Goal: Task Accomplishment & Management: Complete application form

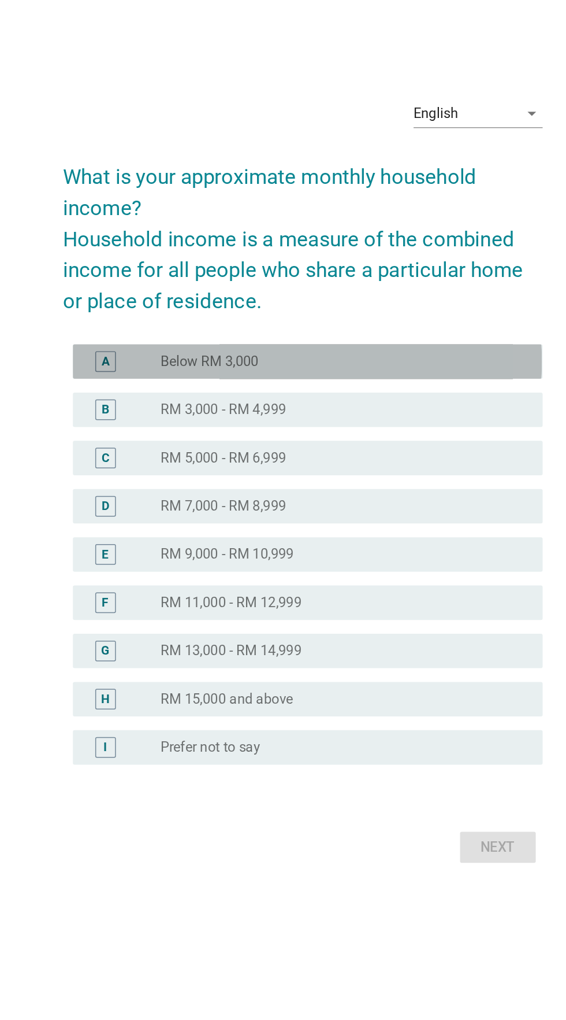
click at [166, 439] on div "A" at bounding box center [163, 432] width 50 height 14
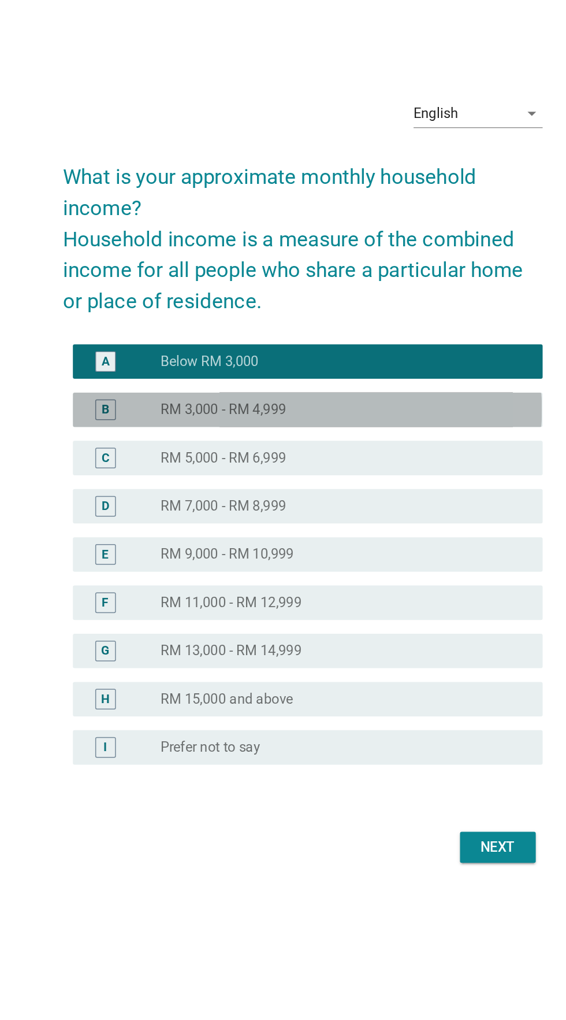
click at [169, 472] on div "B" at bounding box center [163, 465] width 50 height 14
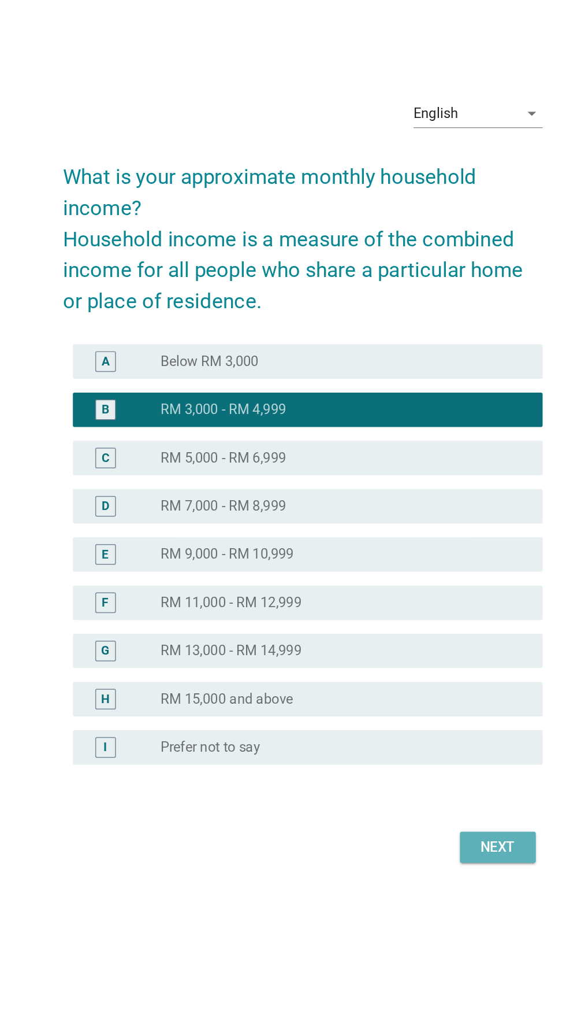
click at [423, 765] on div "Next" at bounding box center [414, 758] width 32 height 14
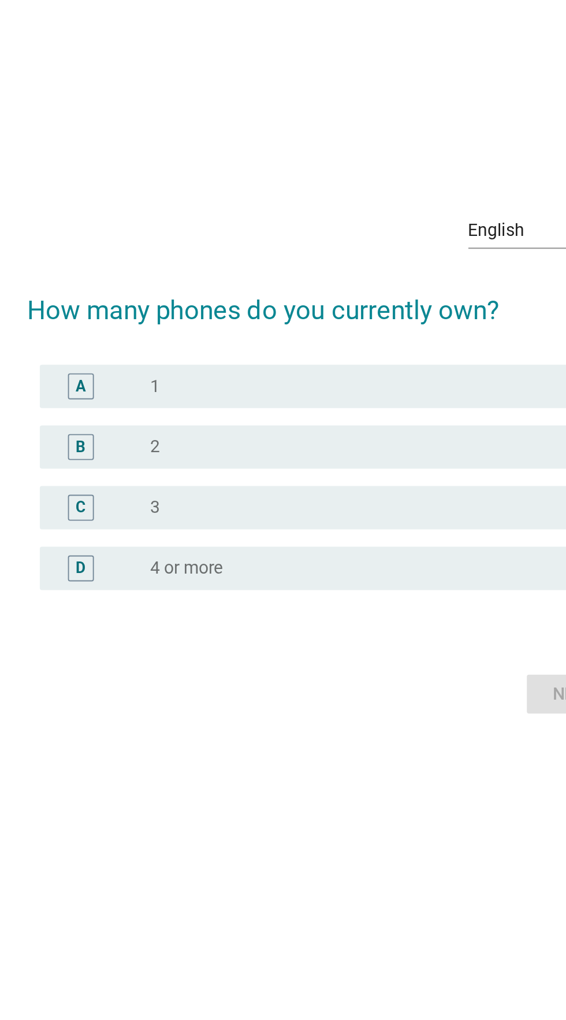
scroll to position [118, 0]
click at [166, 430] on div "A radio_button_unchecked 1" at bounding box center [286, 441] width 315 height 23
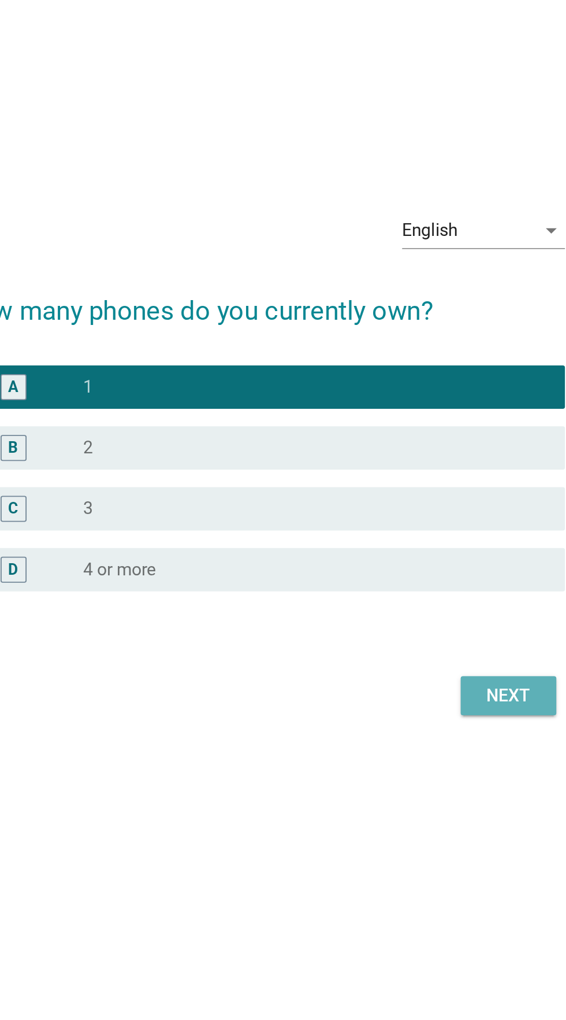
click at [413, 599] on div "Next" at bounding box center [414, 606] width 32 height 14
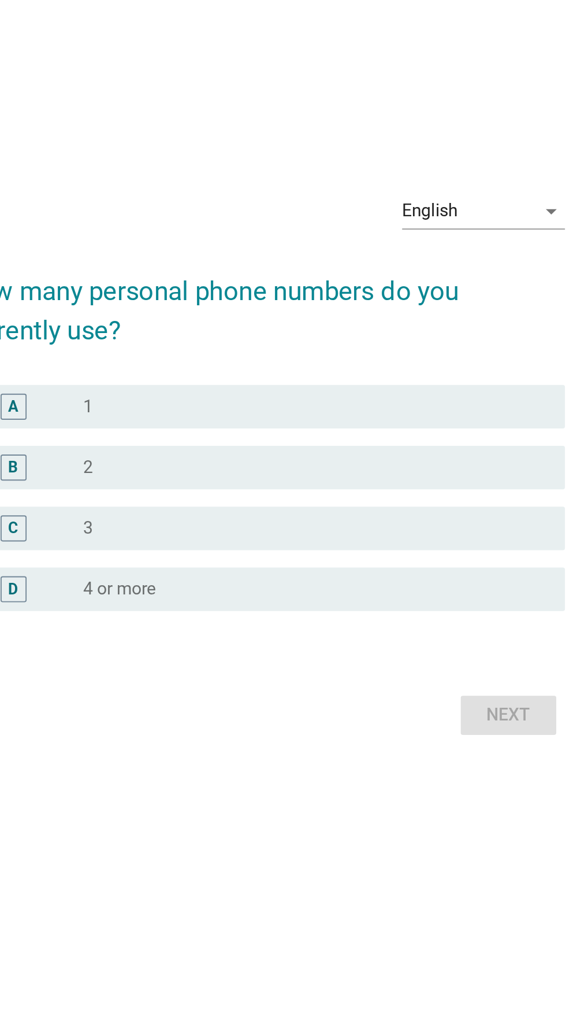
scroll to position [0, 0]
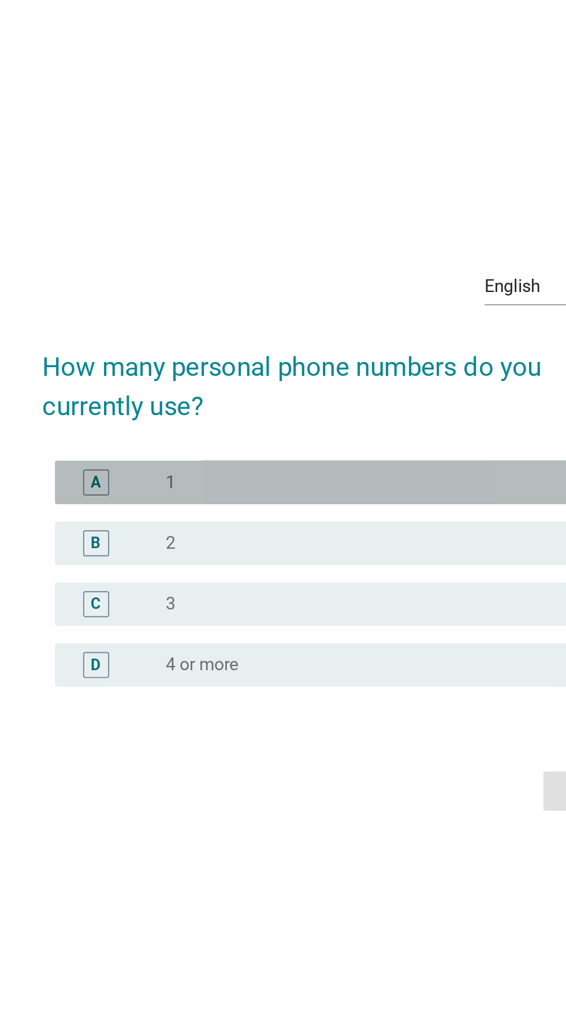
click at [369, 488] on div "radio_button_unchecked 1" at bounding box center [307, 482] width 238 height 12
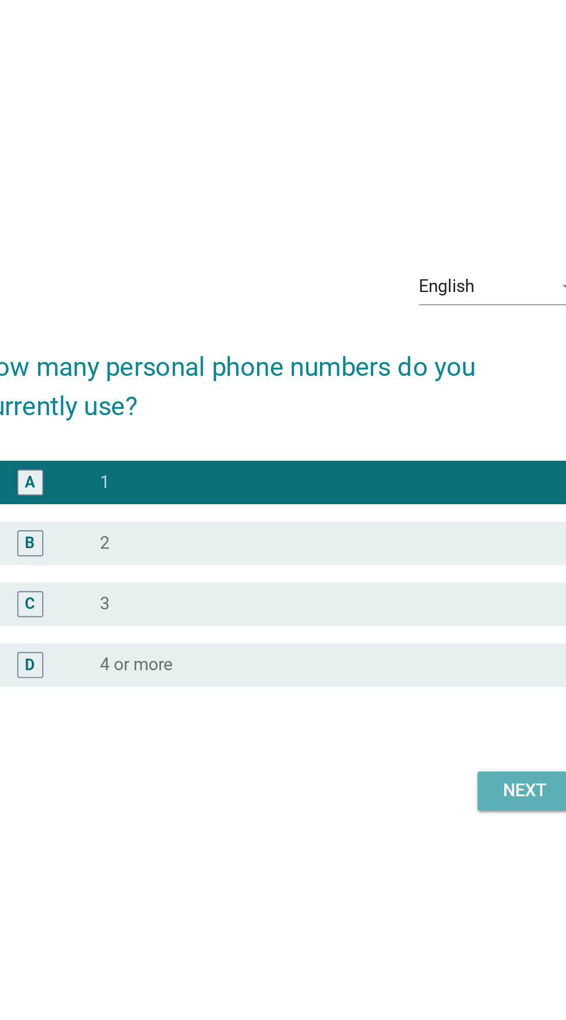
click at [408, 653] on div "Next" at bounding box center [414, 646] width 32 height 14
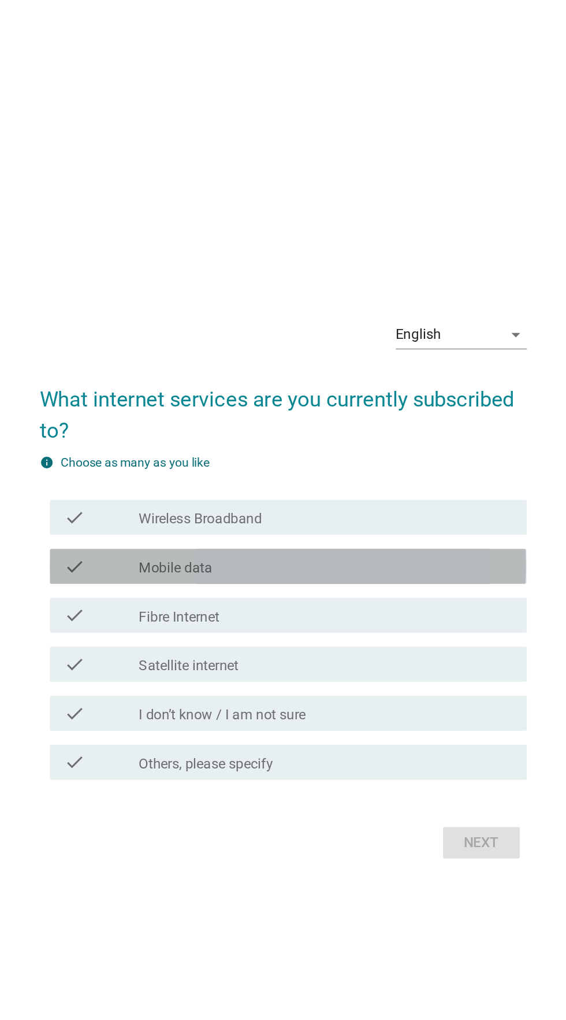
click at [375, 505] on div "check_box_outline_blank Mobile data" at bounding box center [311, 498] width 247 height 14
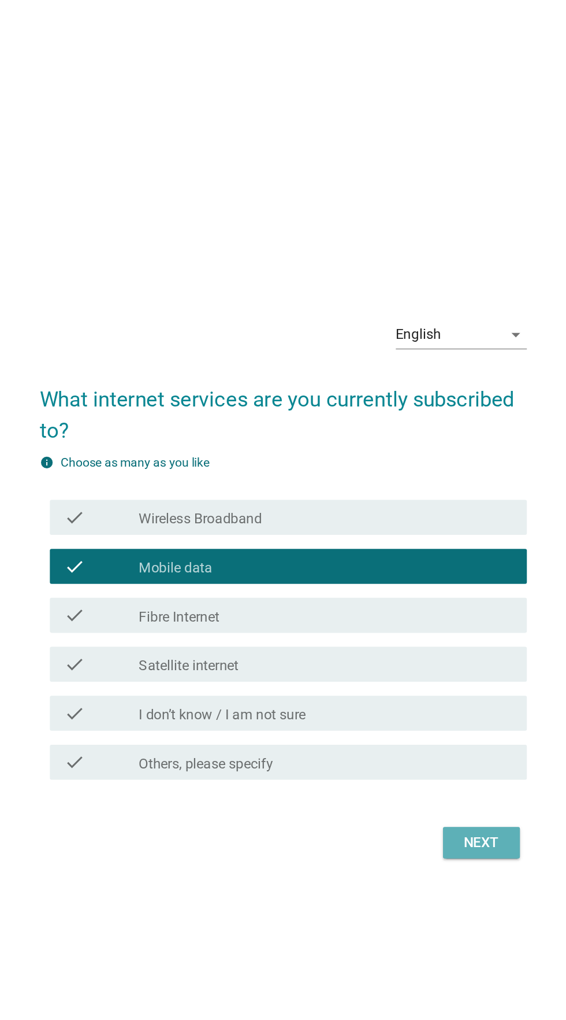
click at [416, 691] on button "Next" at bounding box center [414, 680] width 51 height 21
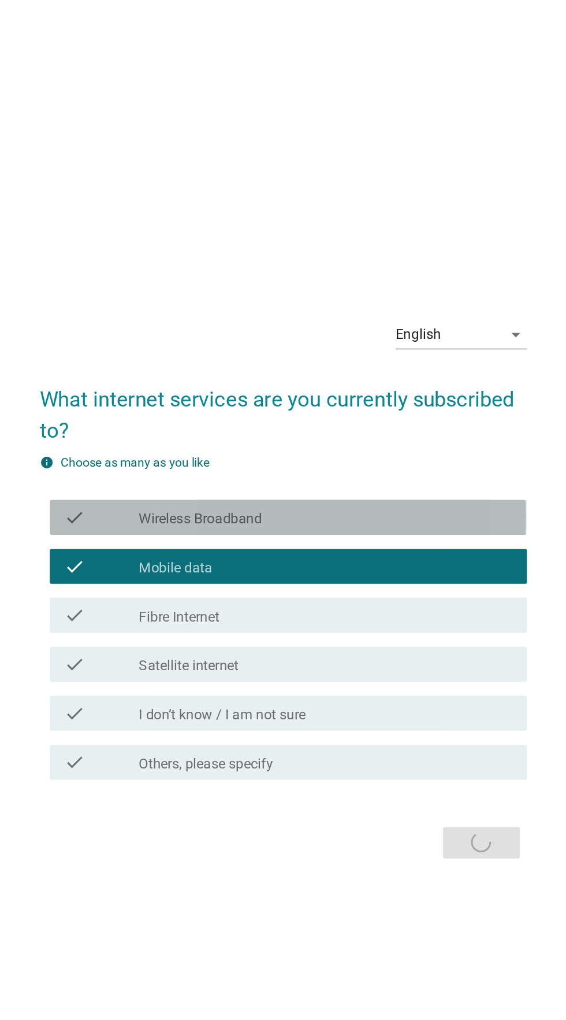
click at [412, 472] on div "check_box_outline_blank Wireless Broadband" at bounding box center [311, 465] width 247 height 14
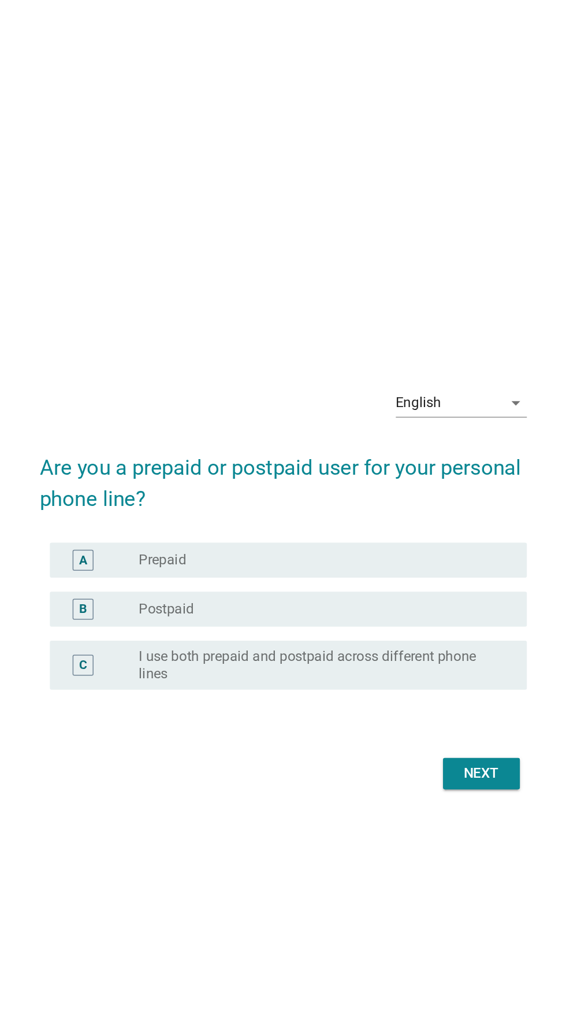
scroll to position [45, 0]
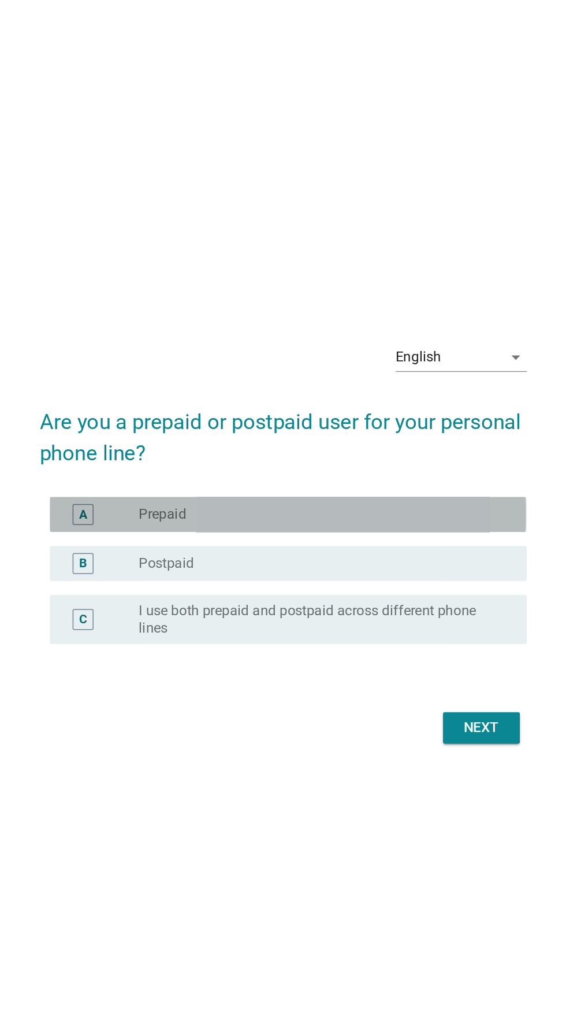
click at [190, 469] on label "Prepaid" at bounding box center [203, 464] width 31 height 12
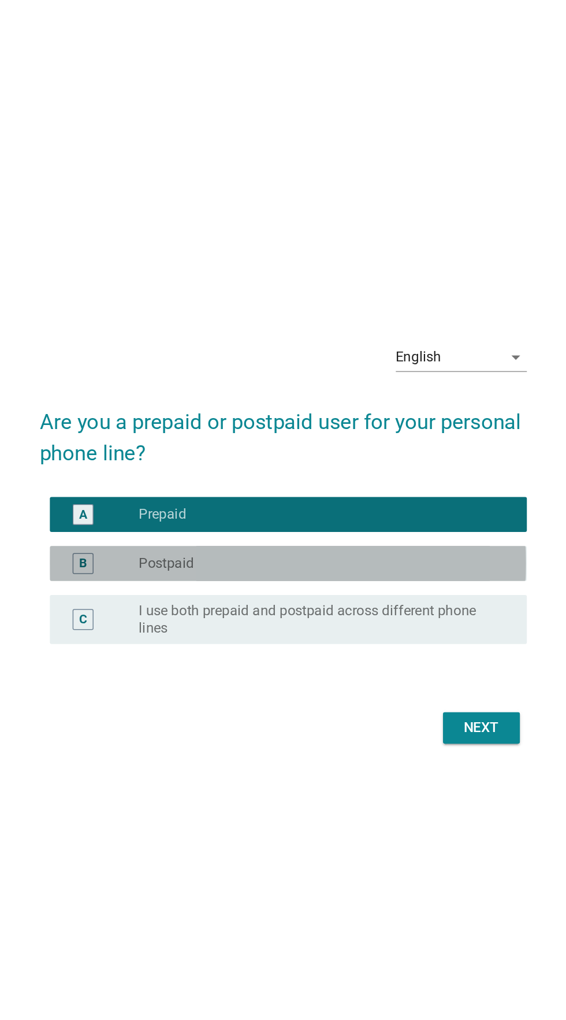
click at [192, 502] on label "Postpaid" at bounding box center [206, 496] width 36 height 12
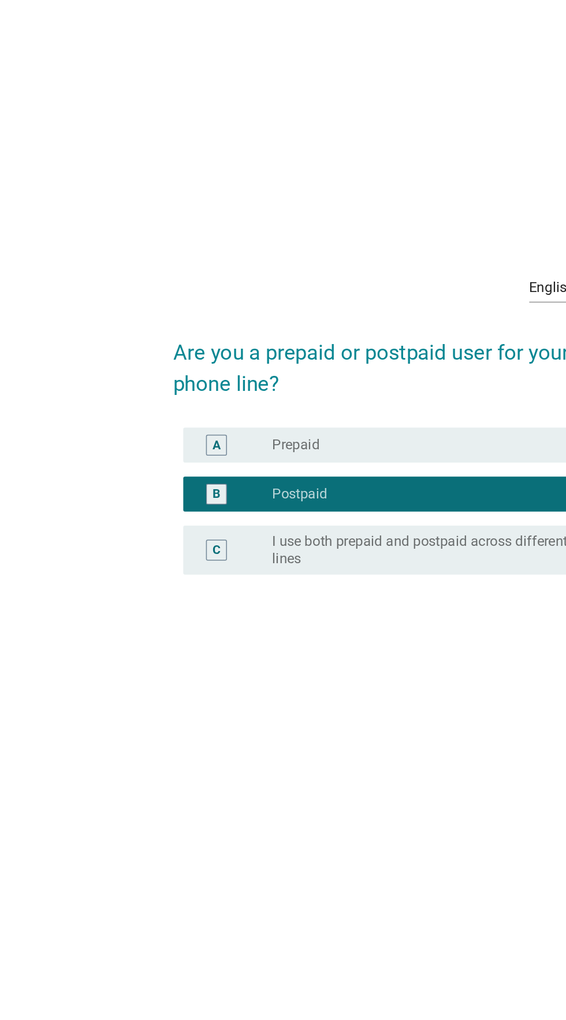
scroll to position [29, 0]
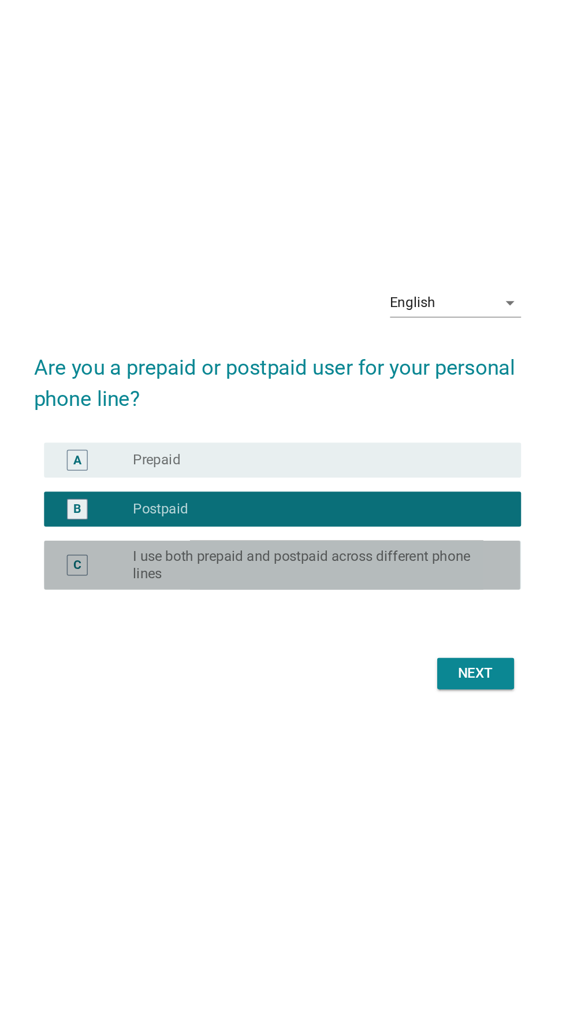
click at [393, 545] on label "I use both prepaid and postpaid across different phone lines" at bounding box center [307, 533] width 238 height 23
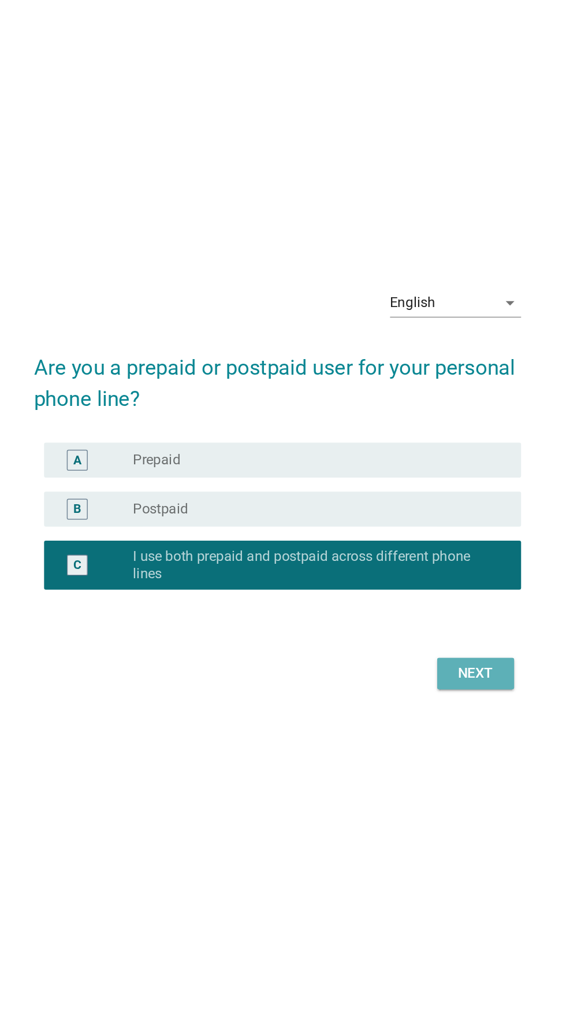
click at [420, 612] on div "Next" at bounding box center [414, 605] width 32 height 14
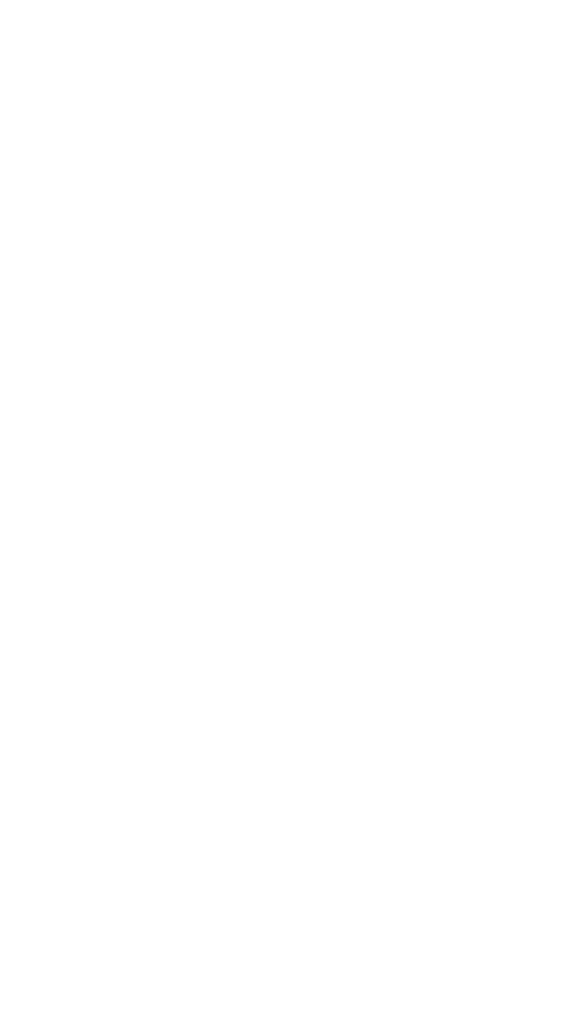
scroll to position [0, 0]
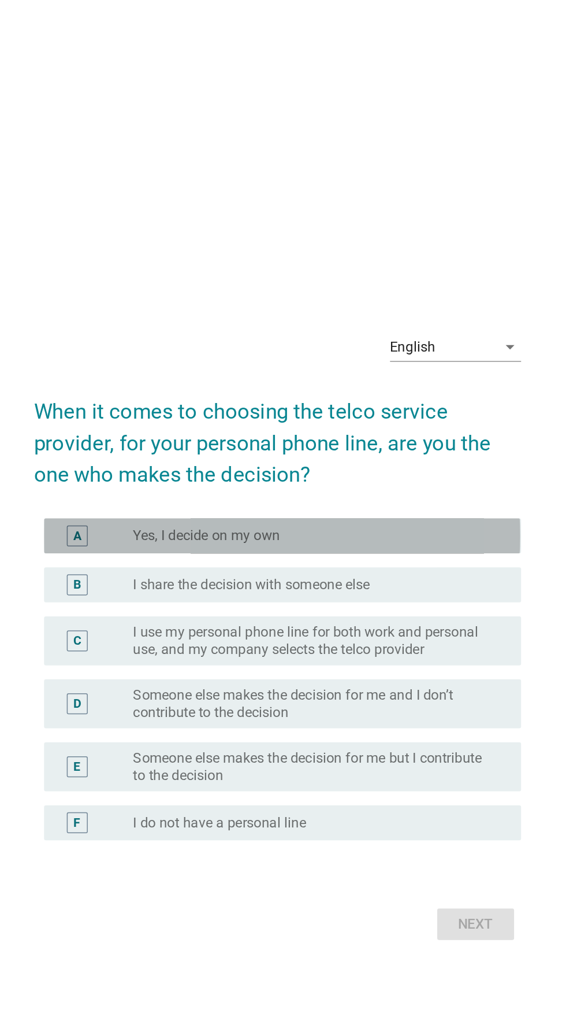
click at [207, 452] on label "Yes, I decide on my own" at bounding box center [236, 446] width 97 height 12
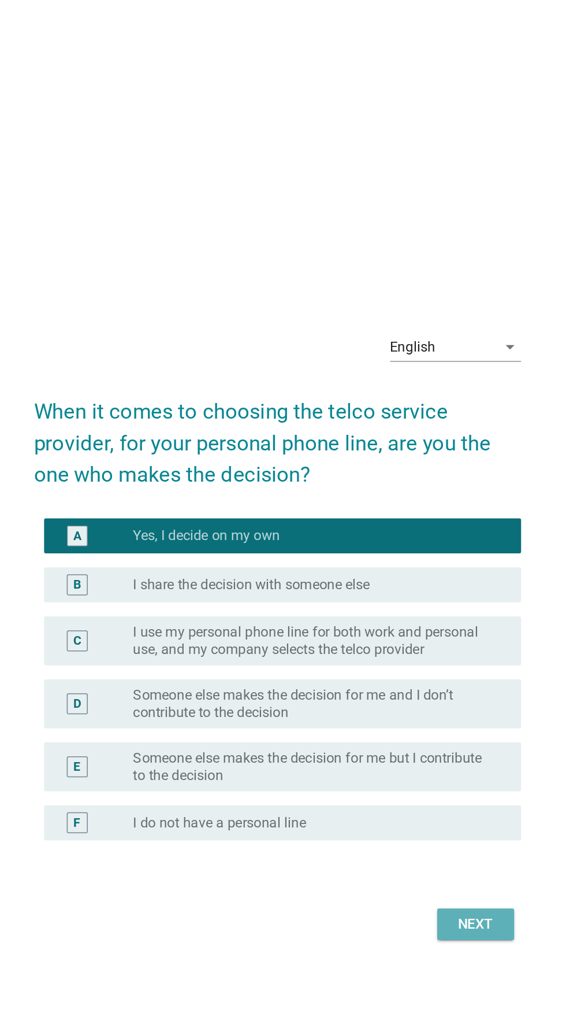
click at [419, 710] on div "Next" at bounding box center [414, 703] width 32 height 14
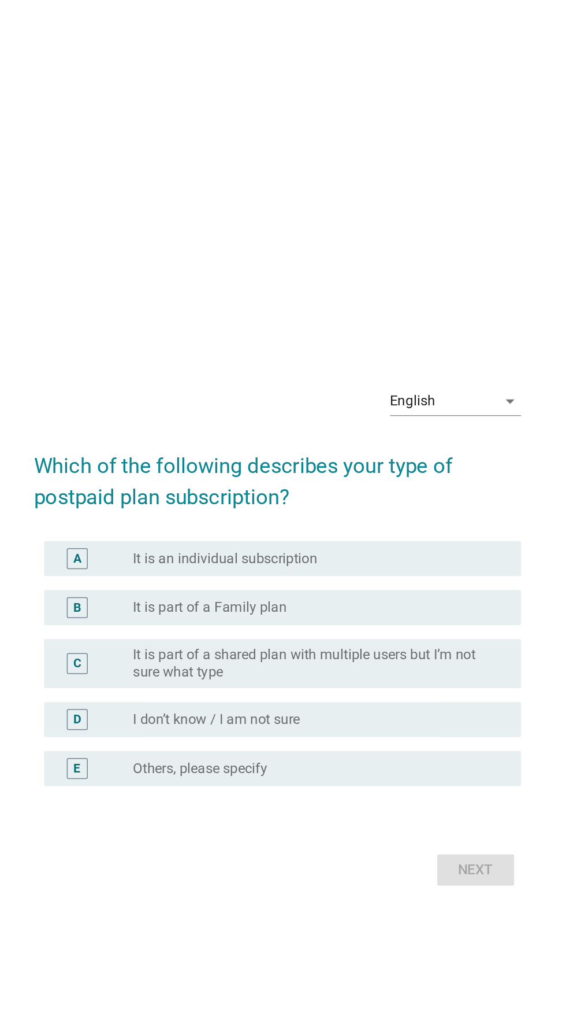
scroll to position [36, 0]
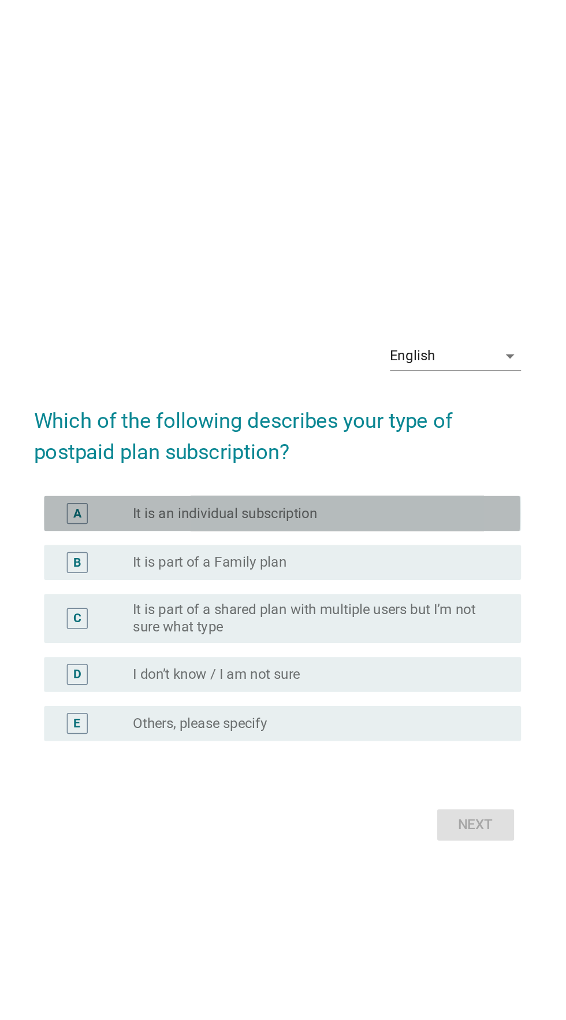
click at [191, 437] on label "It is an individual subscription" at bounding box center [249, 431] width 122 height 12
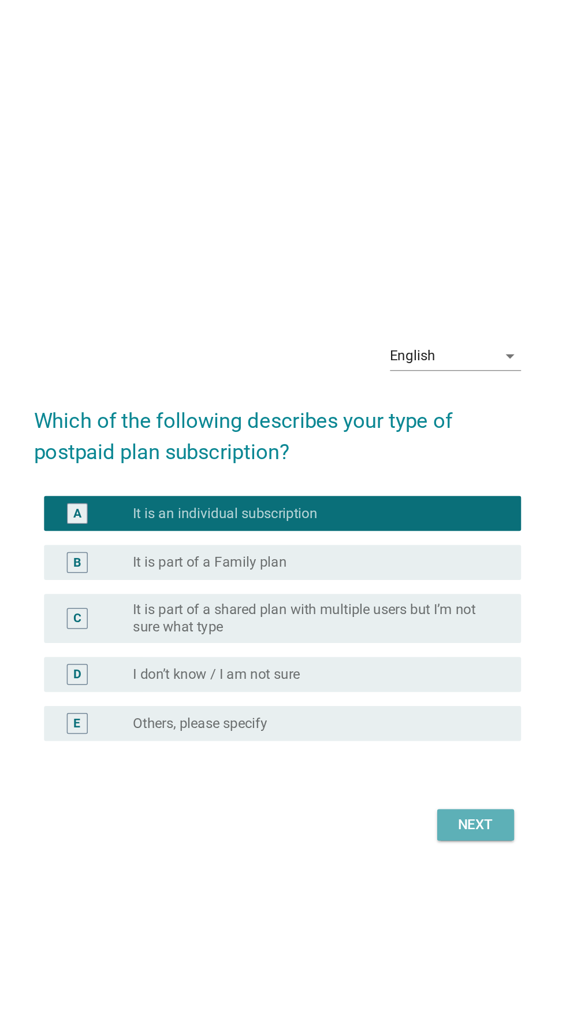
click at [419, 644] on div "Next" at bounding box center [414, 637] width 32 height 14
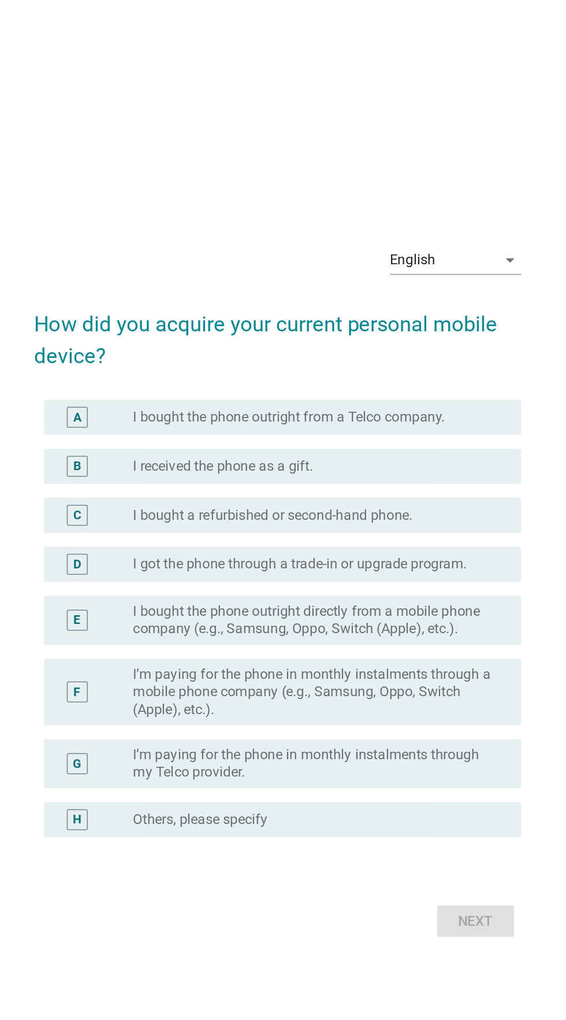
scroll to position [0, 0]
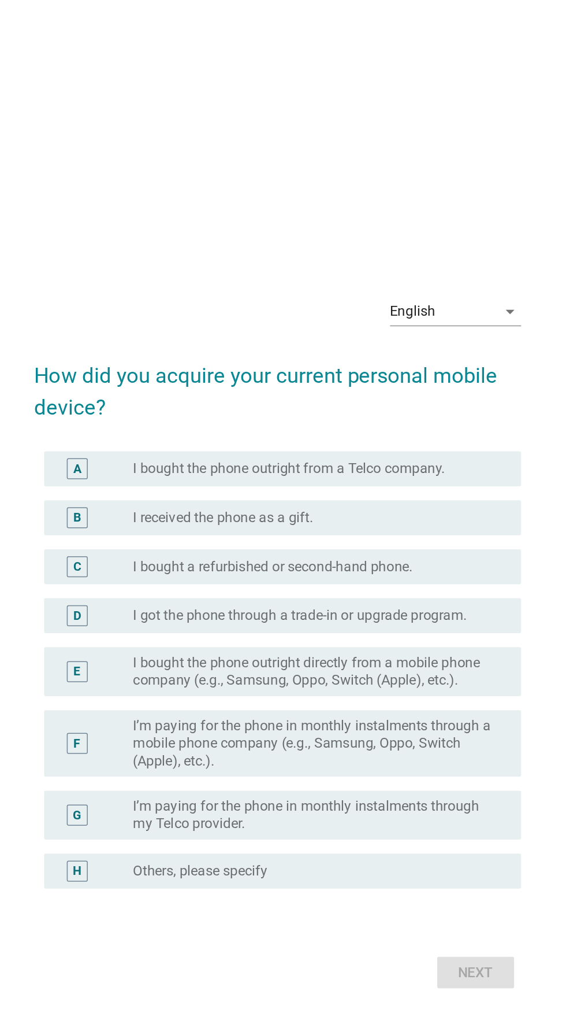
click at [194, 468] on label "I bought a refurbished or second-hand phone." at bounding box center [280, 463] width 185 height 12
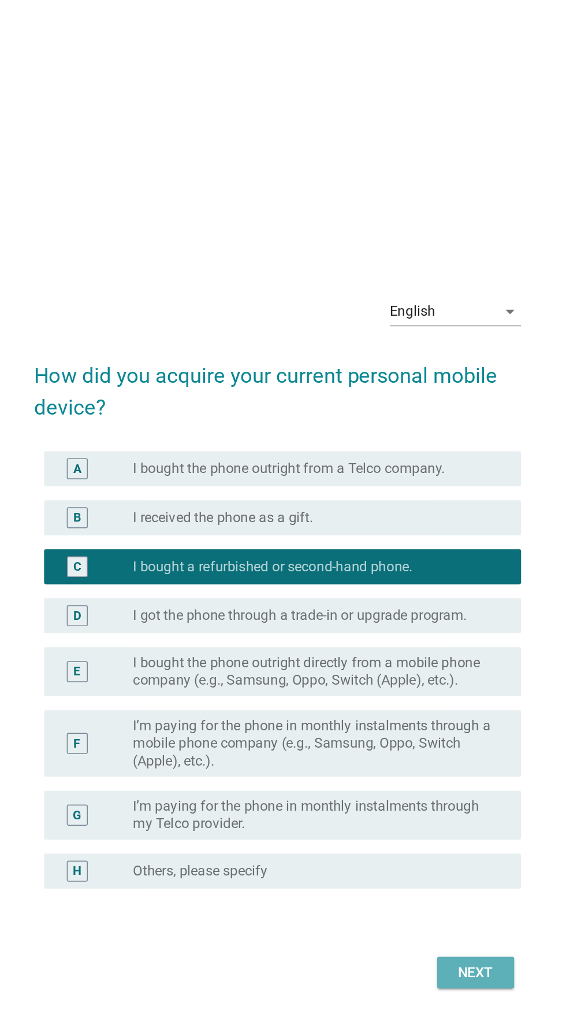
click at [421, 741] on button "Next" at bounding box center [414, 730] width 51 height 21
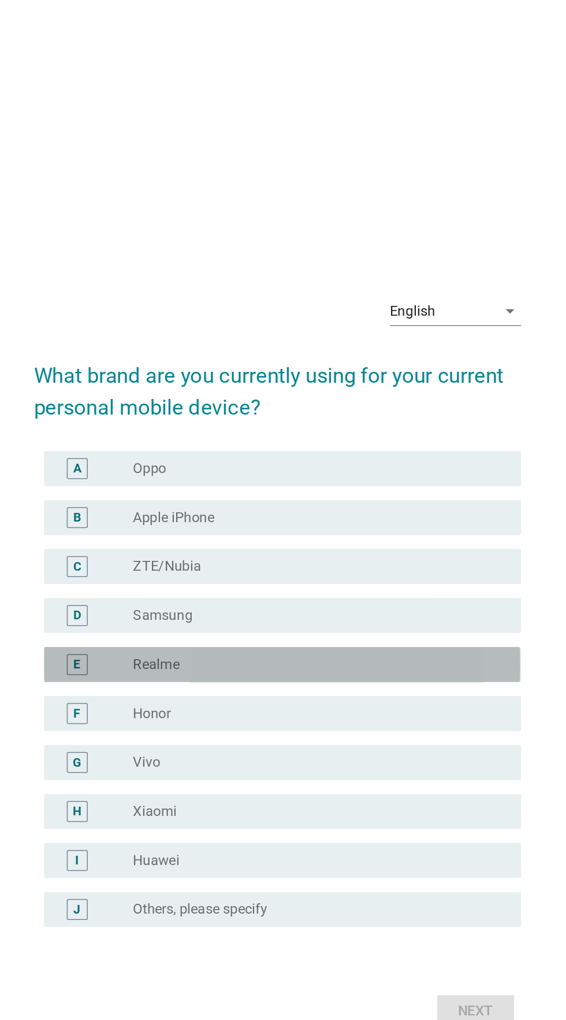
click at [188, 520] on label "Realme" at bounding box center [203, 515] width 31 height 12
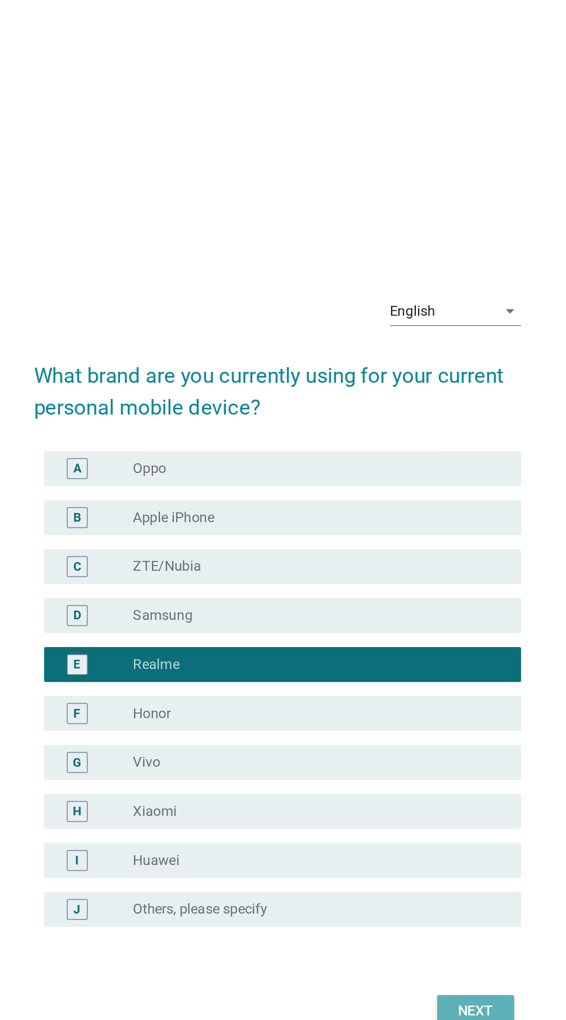
click at [423, 750] on div "Next" at bounding box center [414, 743] width 32 height 14
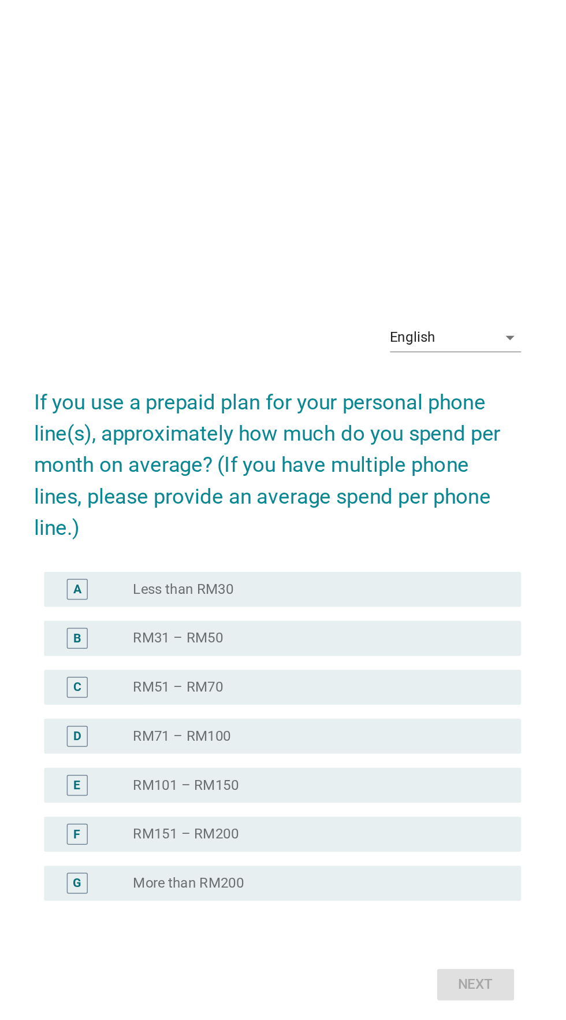
scroll to position [29, 0]
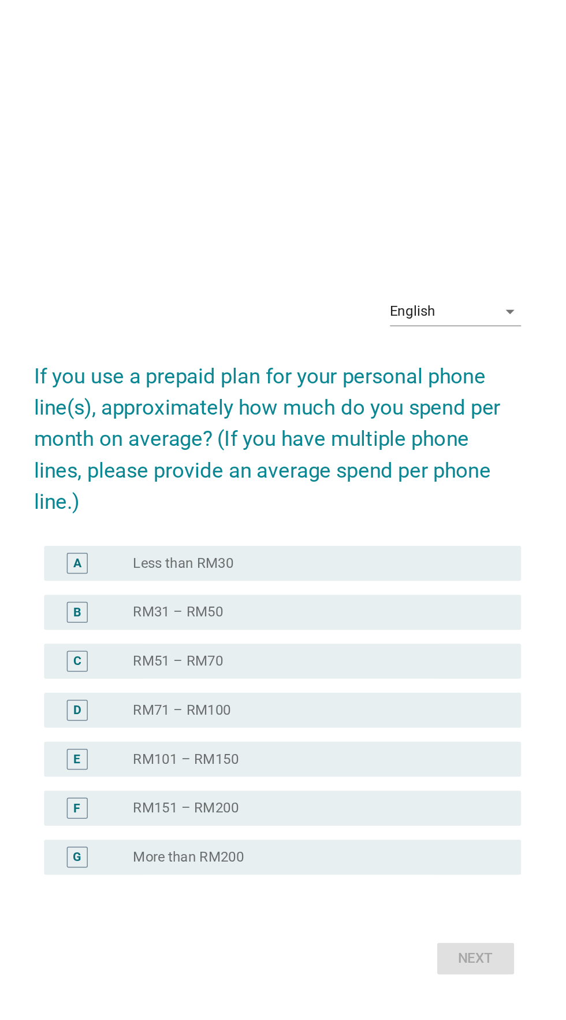
click at [437, 447] on div "A radio_button_unchecked Less than RM30" at bounding box center [286, 435] width 315 height 23
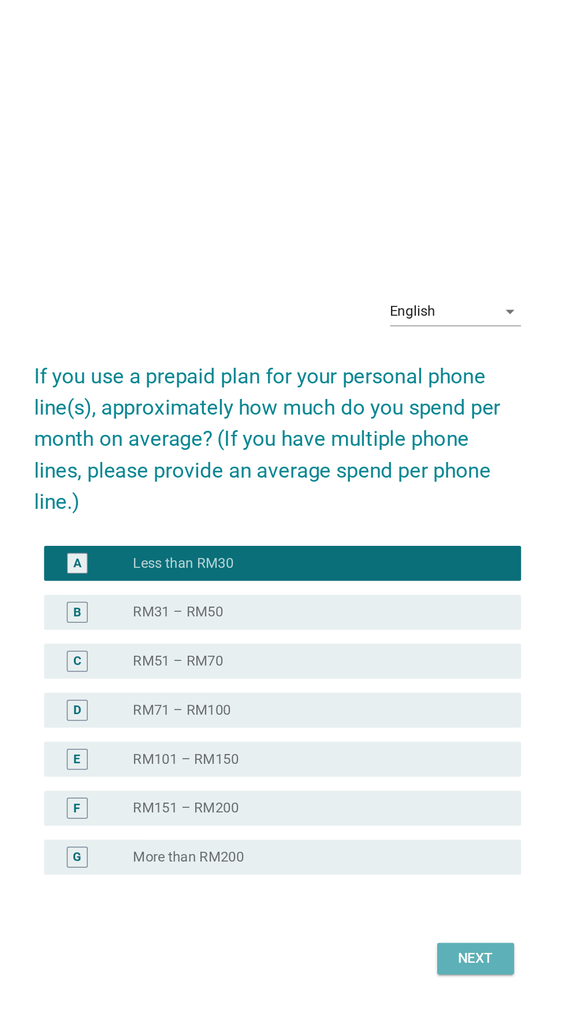
click at [418, 703] on div "Next" at bounding box center [414, 697] width 32 height 14
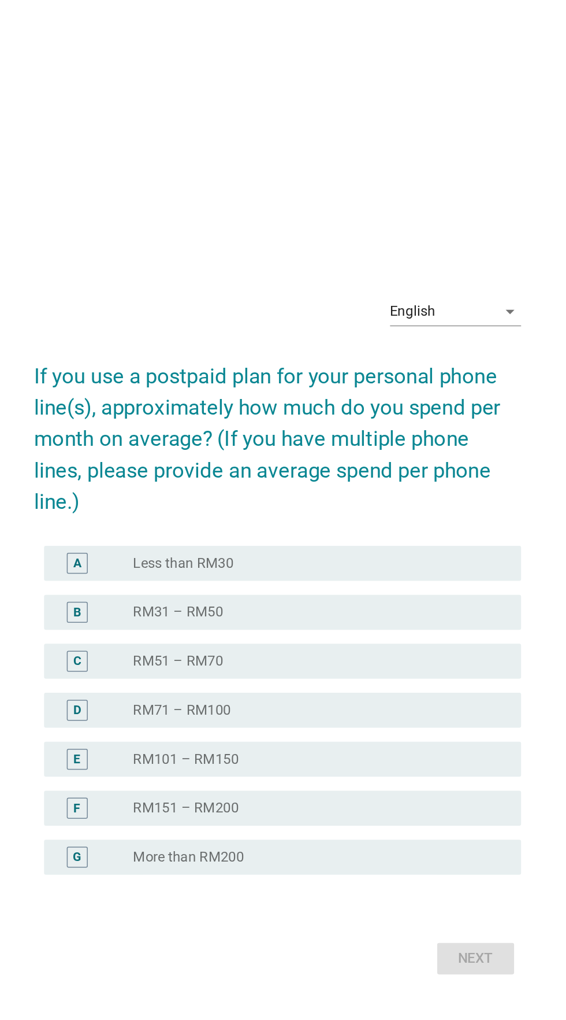
scroll to position [0, 0]
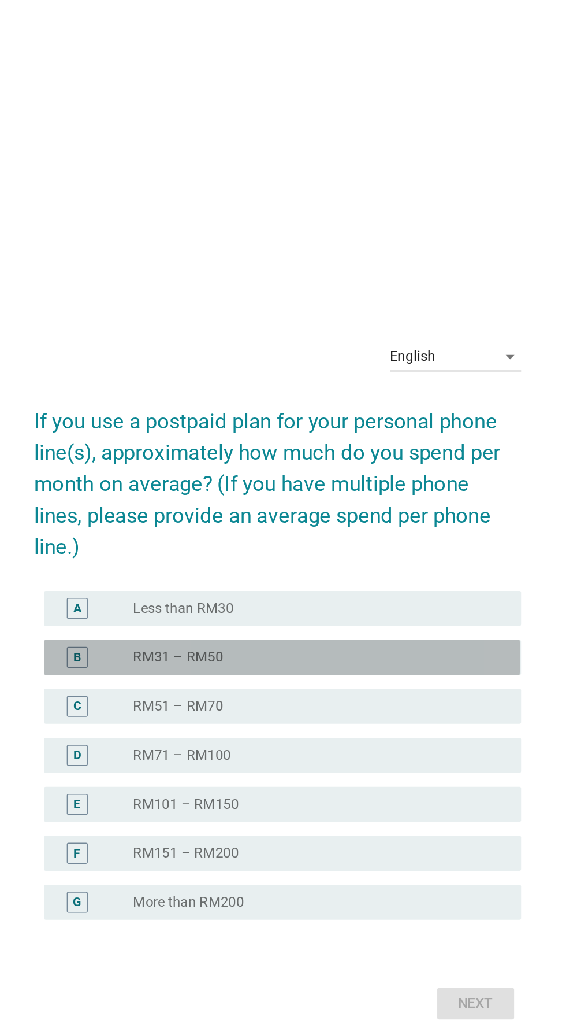
click at [393, 503] on div "radio_button_unchecked RM31 – RM50" at bounding box center [307, 497] width 238 height 12
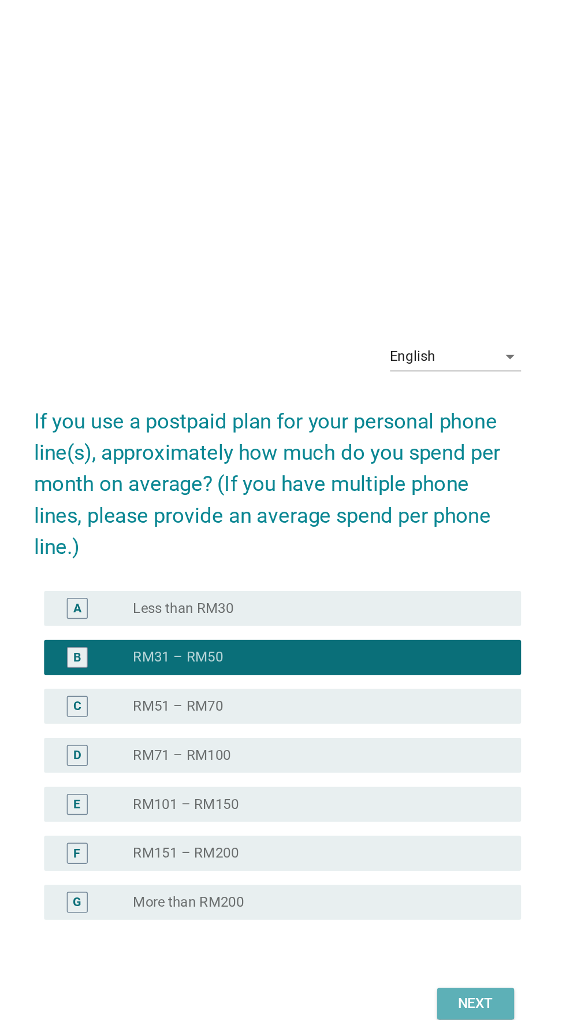
click at [423, 733] on div "Next" at bounding box center [414, 726] width 32 height 14
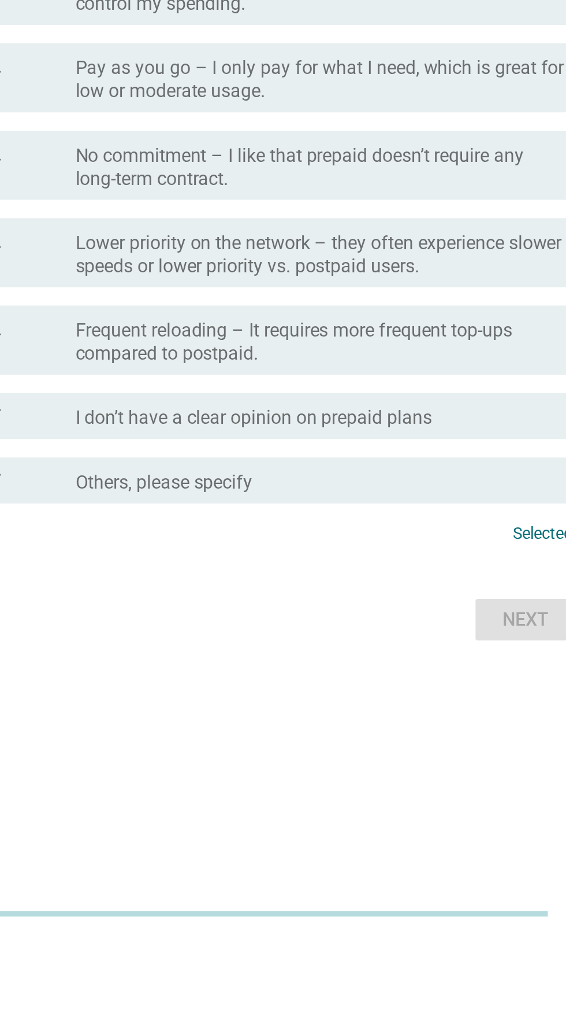
scroll to position [29, 0]
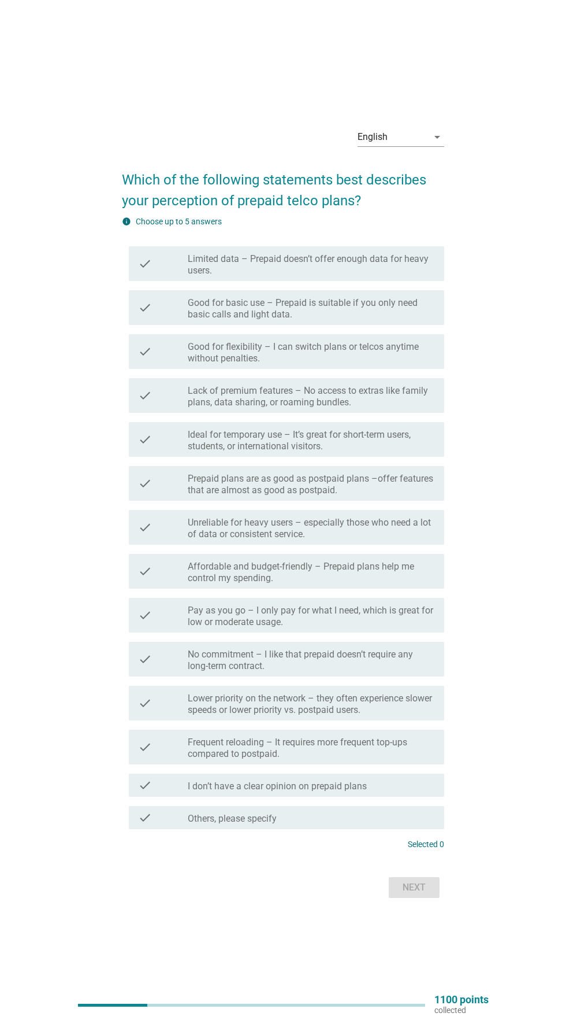
click at [390, 146] on div "English arrow_drop_down" at bounding box center [401, 137] width 87 height 18
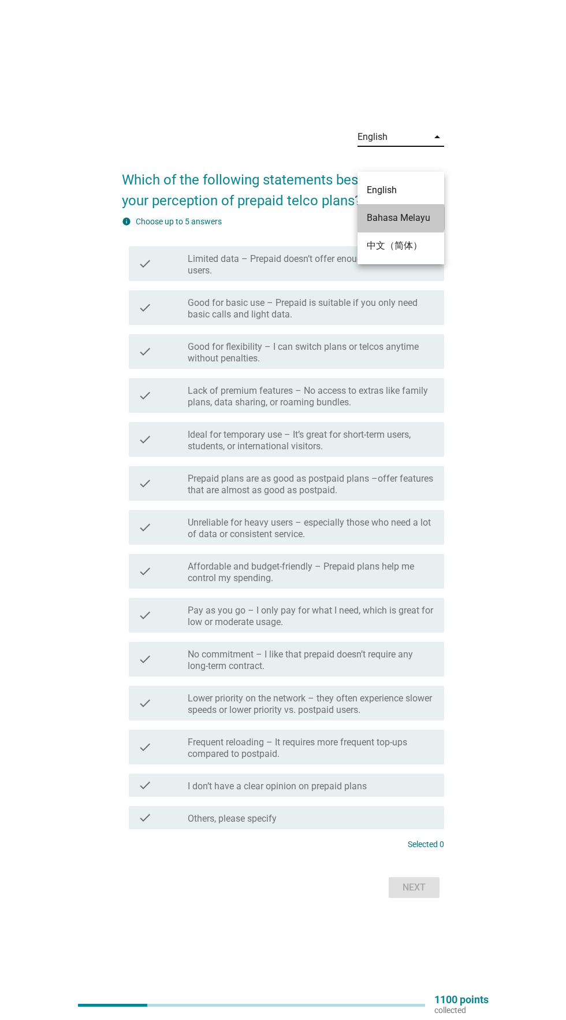
click at [396, 218] on div "Bahasa Melayu" at bounding box center [401, 218] width 68 height 14
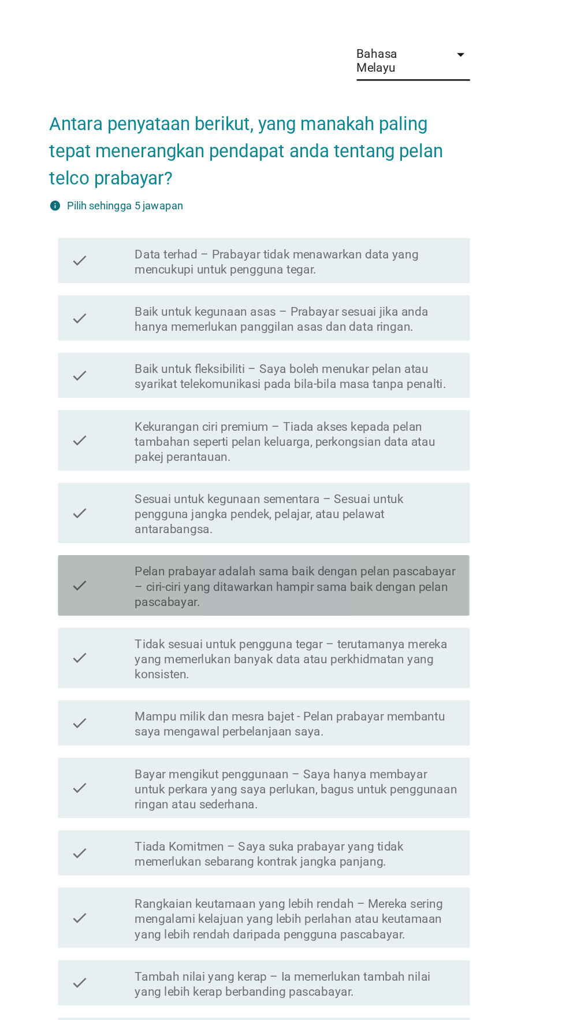
scroll to position [68, 0]
